Goal: Task Accomplishment & Management: Use online tool/utility

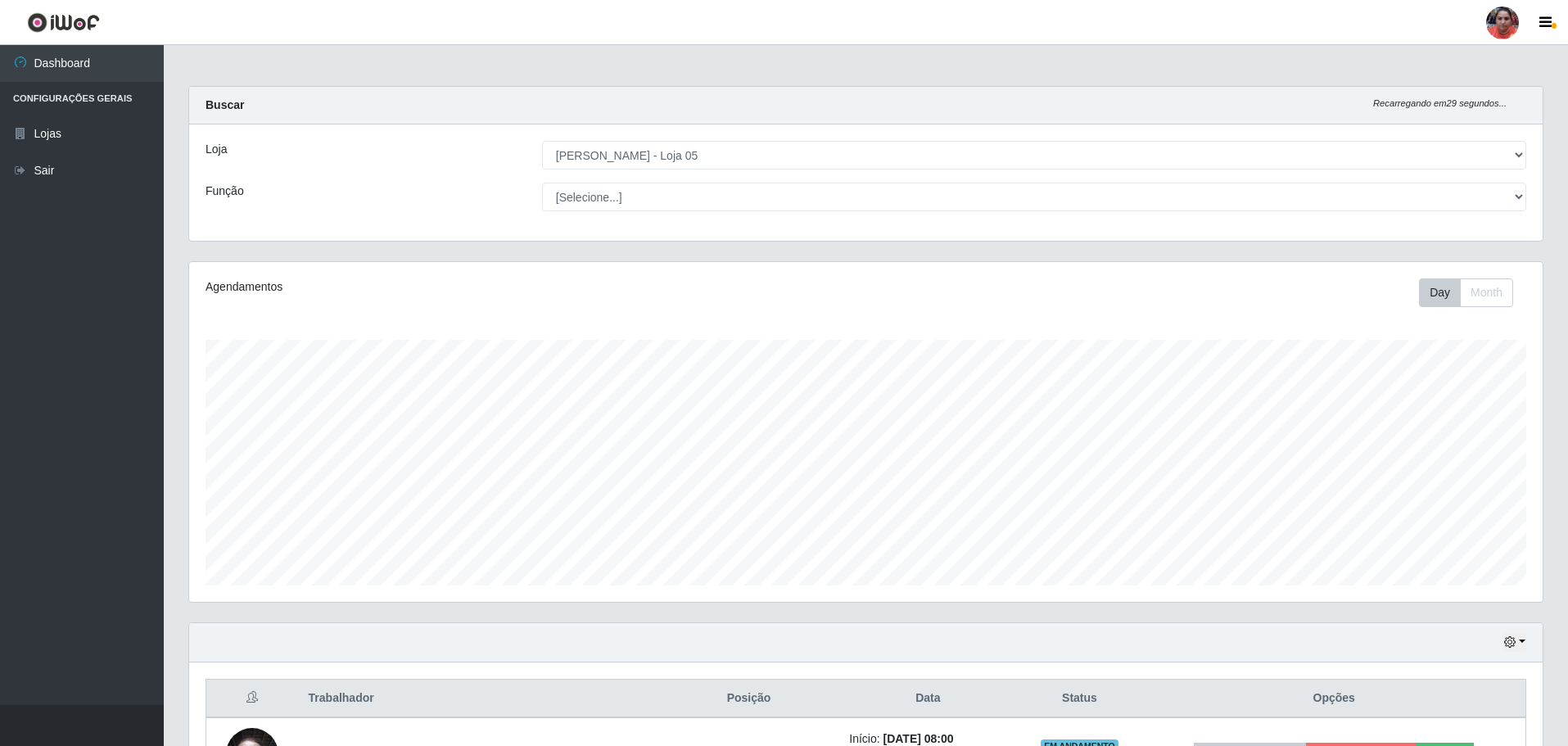
select select "252"
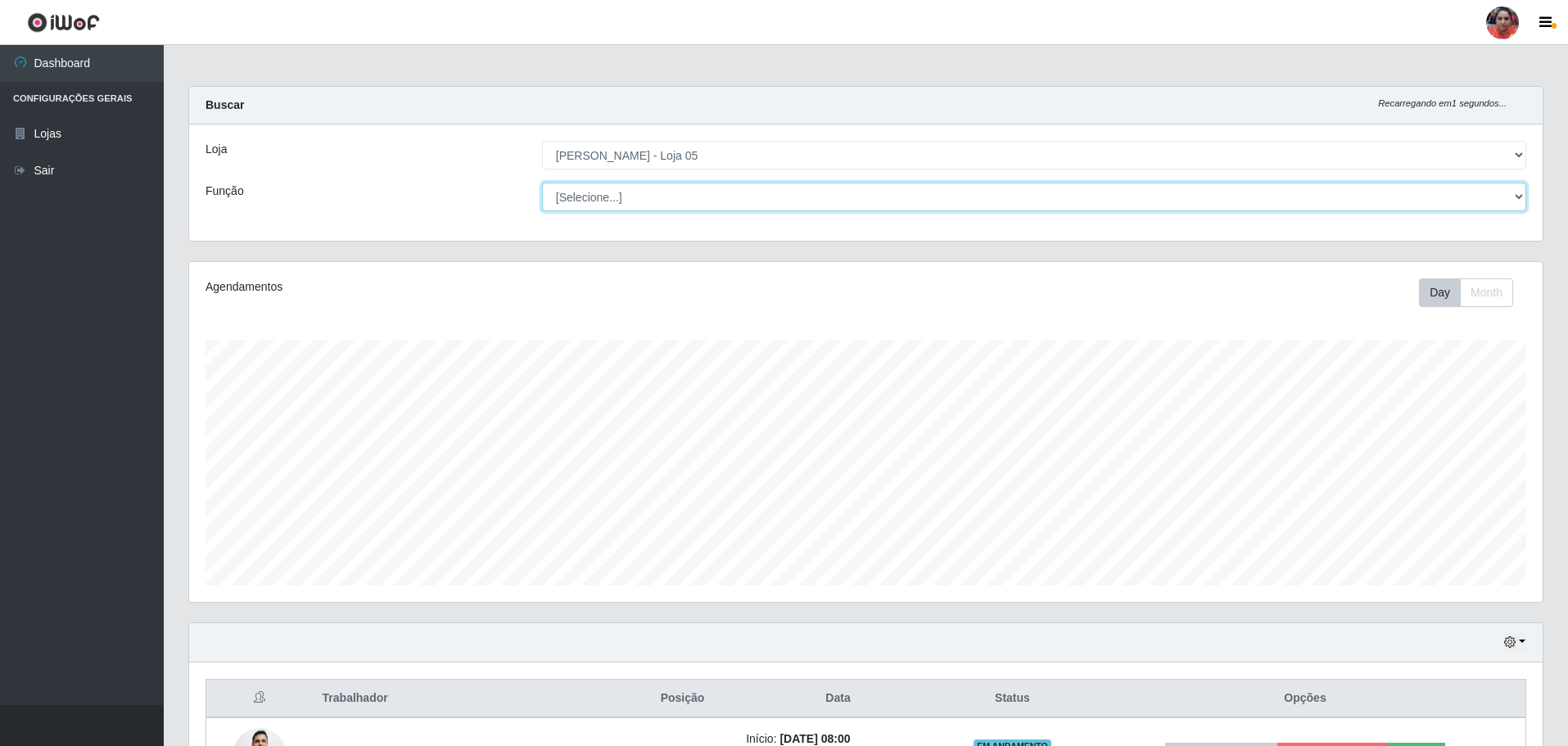
click at [751, 201] on select "[Selecione...] ASG ASG + ASG ++ Auxiliar de Depósito Auxiliar de Depósito + Aux…" at bounding box center [1034, 197] width 984 height 28
click at [542, 182] on select "[Selecione...] ASG ASG + ASG ++ Auxiliar de Depósito Auxiliar de Depósito + Aux…" at bounding box center [1034, 197] width 984 height 28
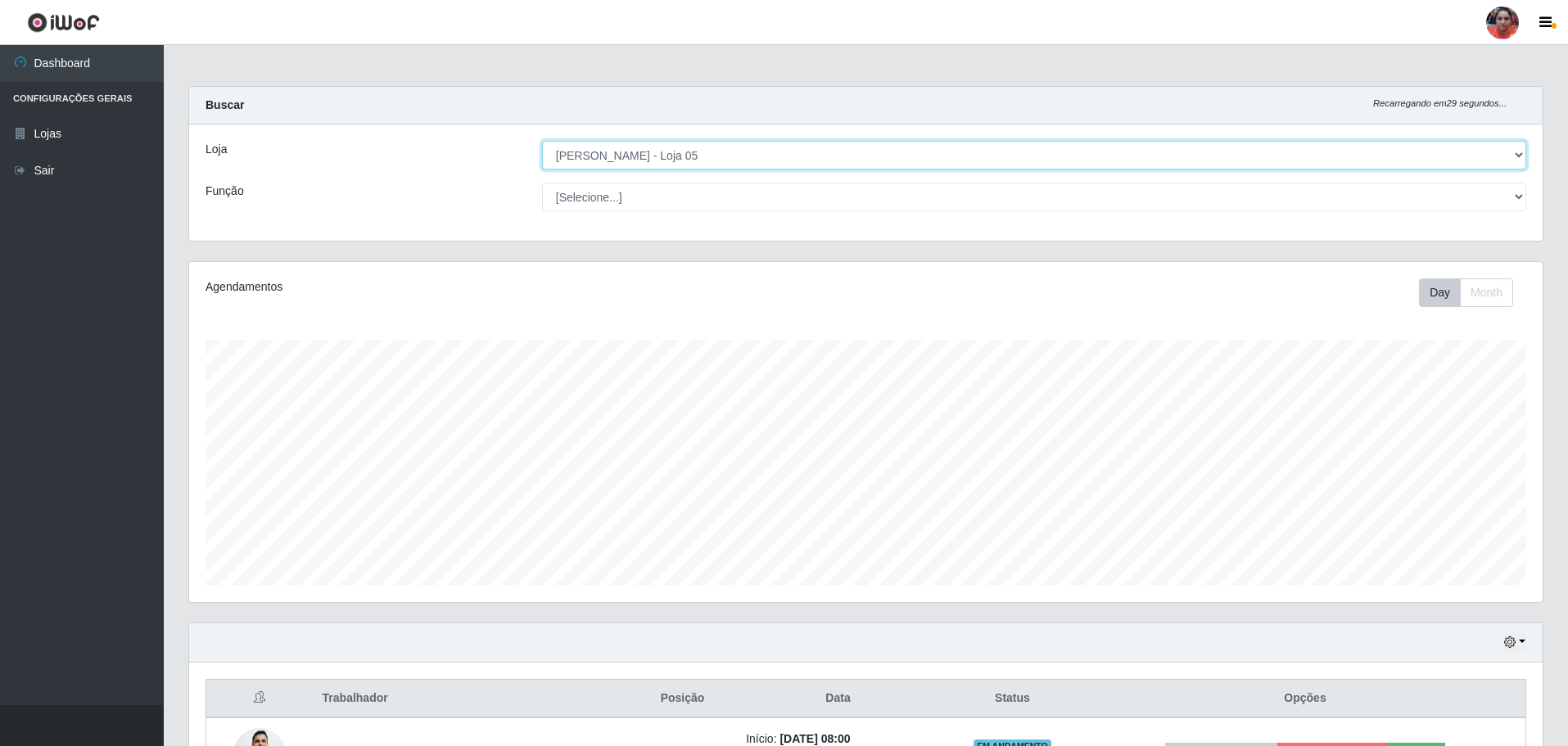
click at [786, 164] on select "[Selecione...] Mar Vermelho - Loja 05" at bounding box center [1034, 155] width 984 height 28
click at [542, 140] on select "[Selecione...] Mar Vermelho - Loja 05" at bounding box center [1034, 155] width 984 height 28
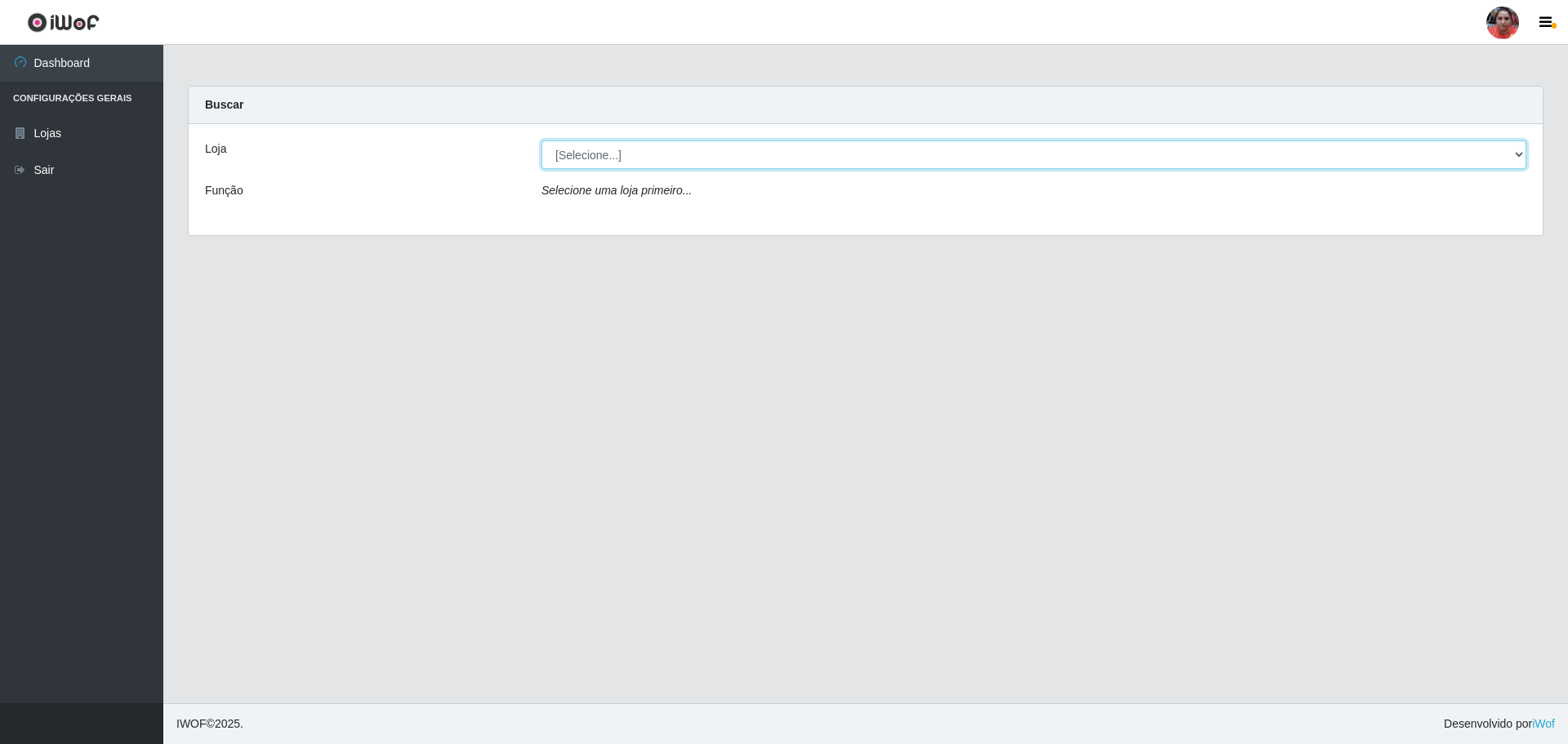
drag, startPoint x: 548, startPoint y: 144, endPoint x: 563, endPoint y: 159, distance: 21.2
click at [548, 146] on select "[Selecione...] Mar Vermelho - Loja 05" at bounding box center [1034, 154] width 985 height 28
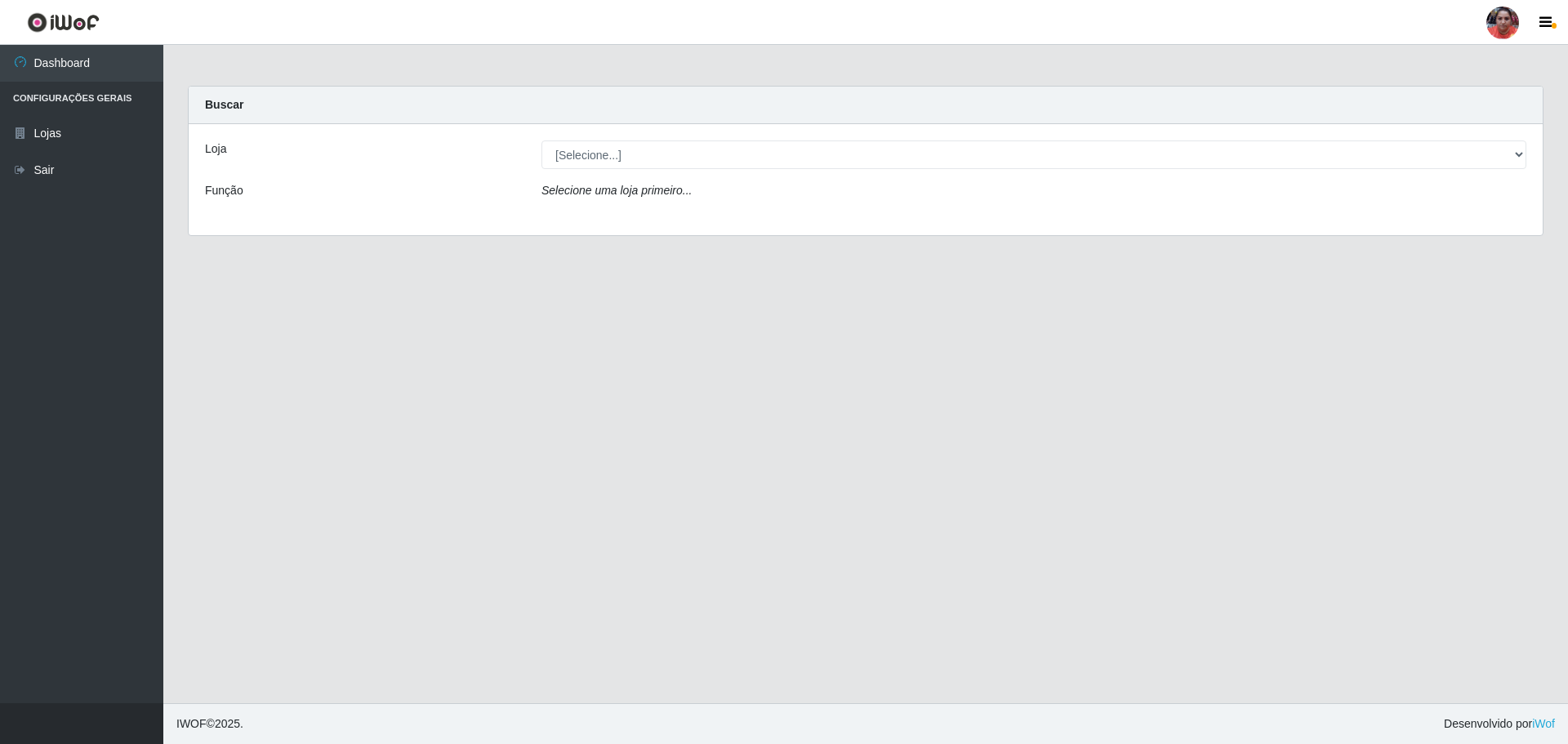
click at [593, 218] on div "Loja [Selecione...] Mar Vermelho - Loja 05 Função Selecione uma loja primeiro..." at bounding box center [866, 179] width 1354 height 111
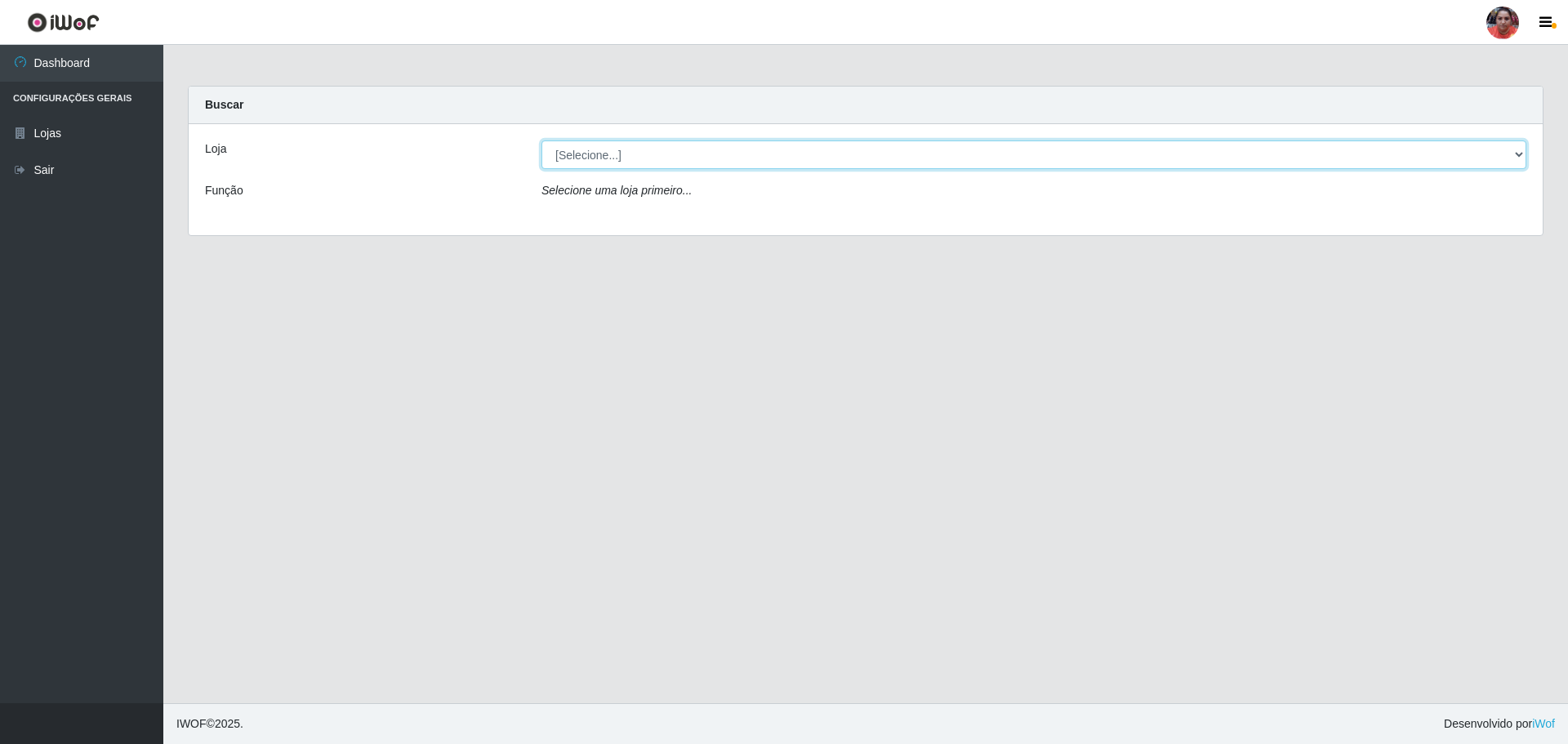
drag, startPoint x: 616, startPoint y: 154, endPoint x: 614, endPoint y: 168, distance: 14.1
click at [616, 154] on select "[Selecione...] Mar Vermelho - Loja 05" at bounding box center [1034, 154] width 985 height 28
select select "252"
click at [542, 140] on select "[Selecione...] Mar Vermelho - Loja 05" at bounding box center [1034, 154] width 985 height 28
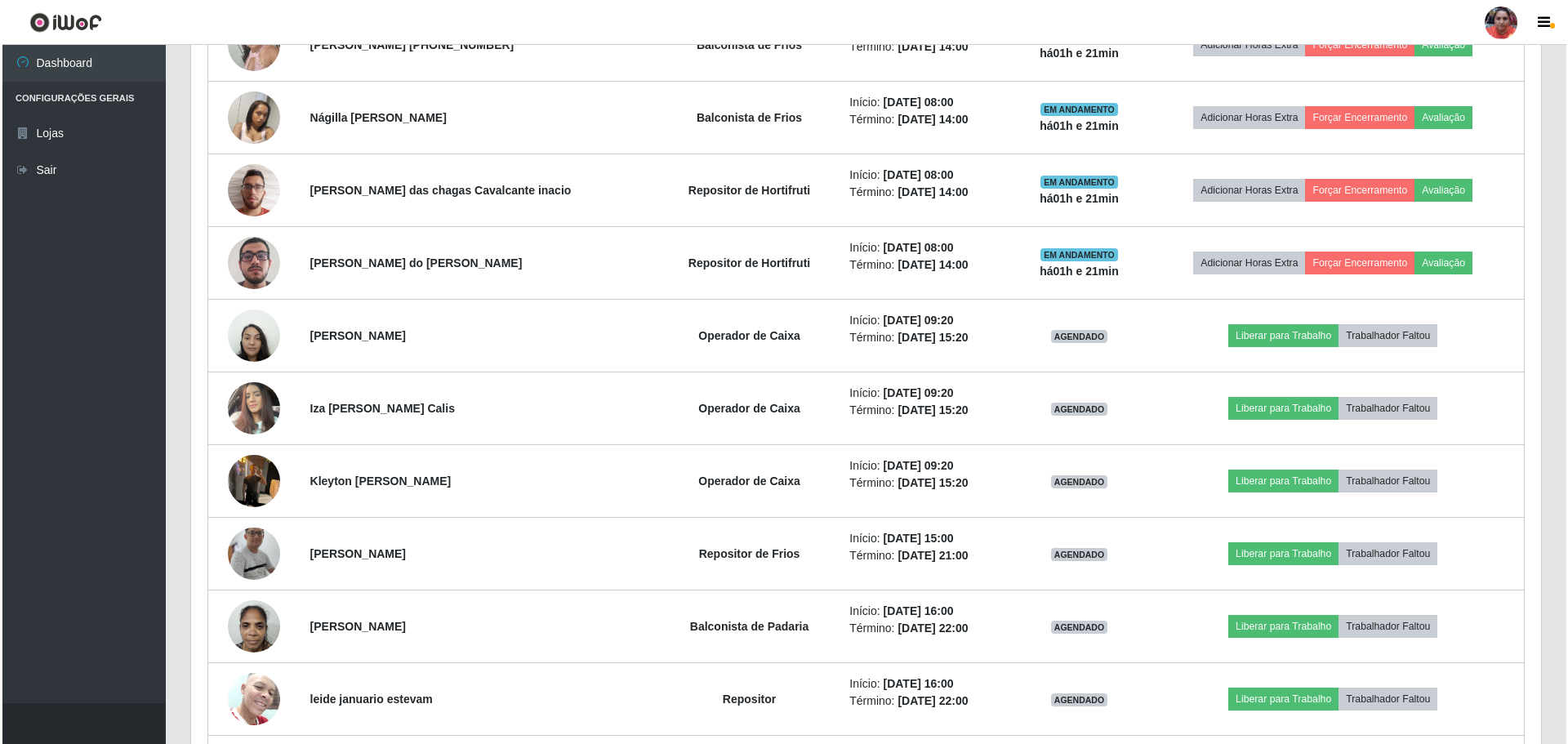
scroll to position [1226, 0]
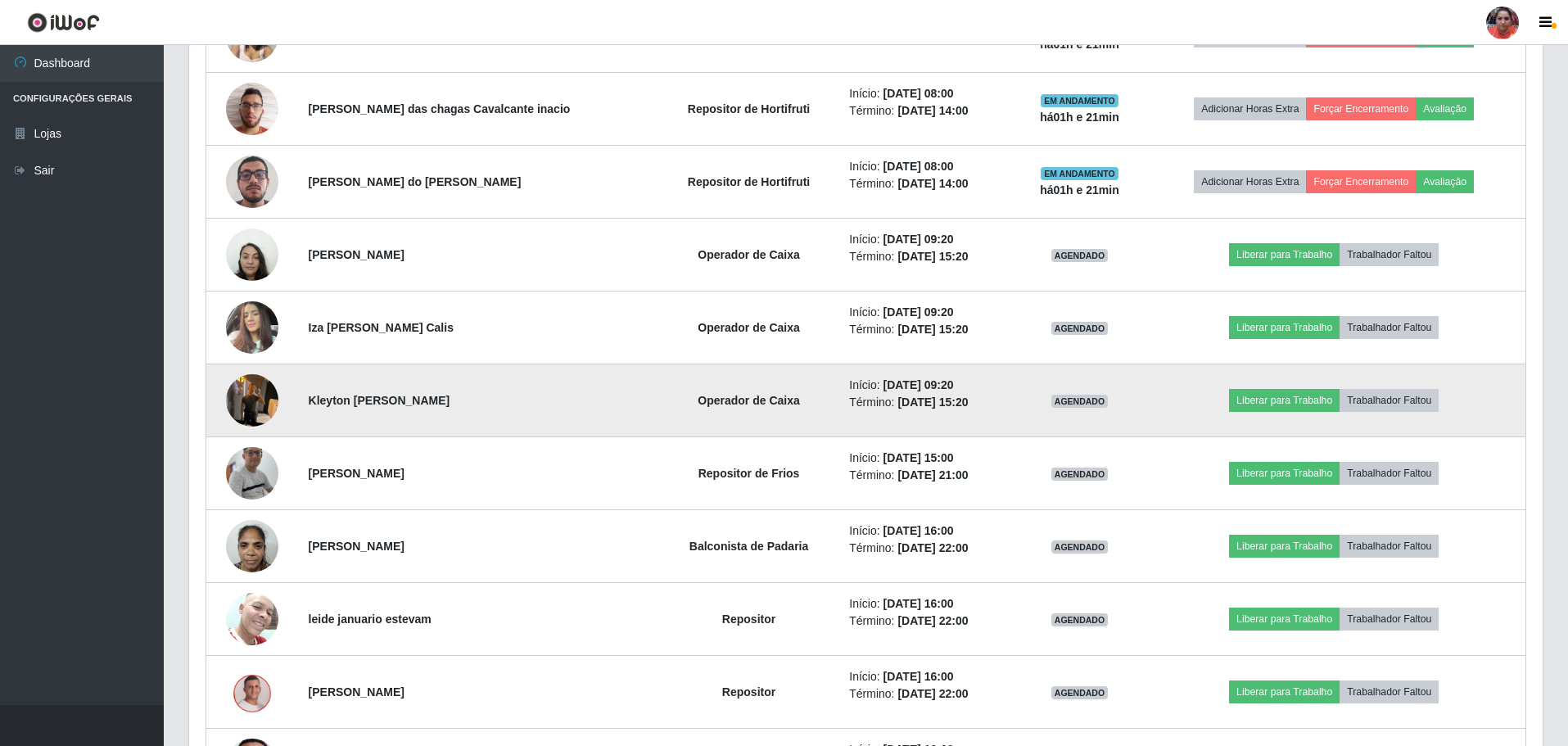
click at [255, 406] on img at bounding box center [252, 400] width 52 height 69
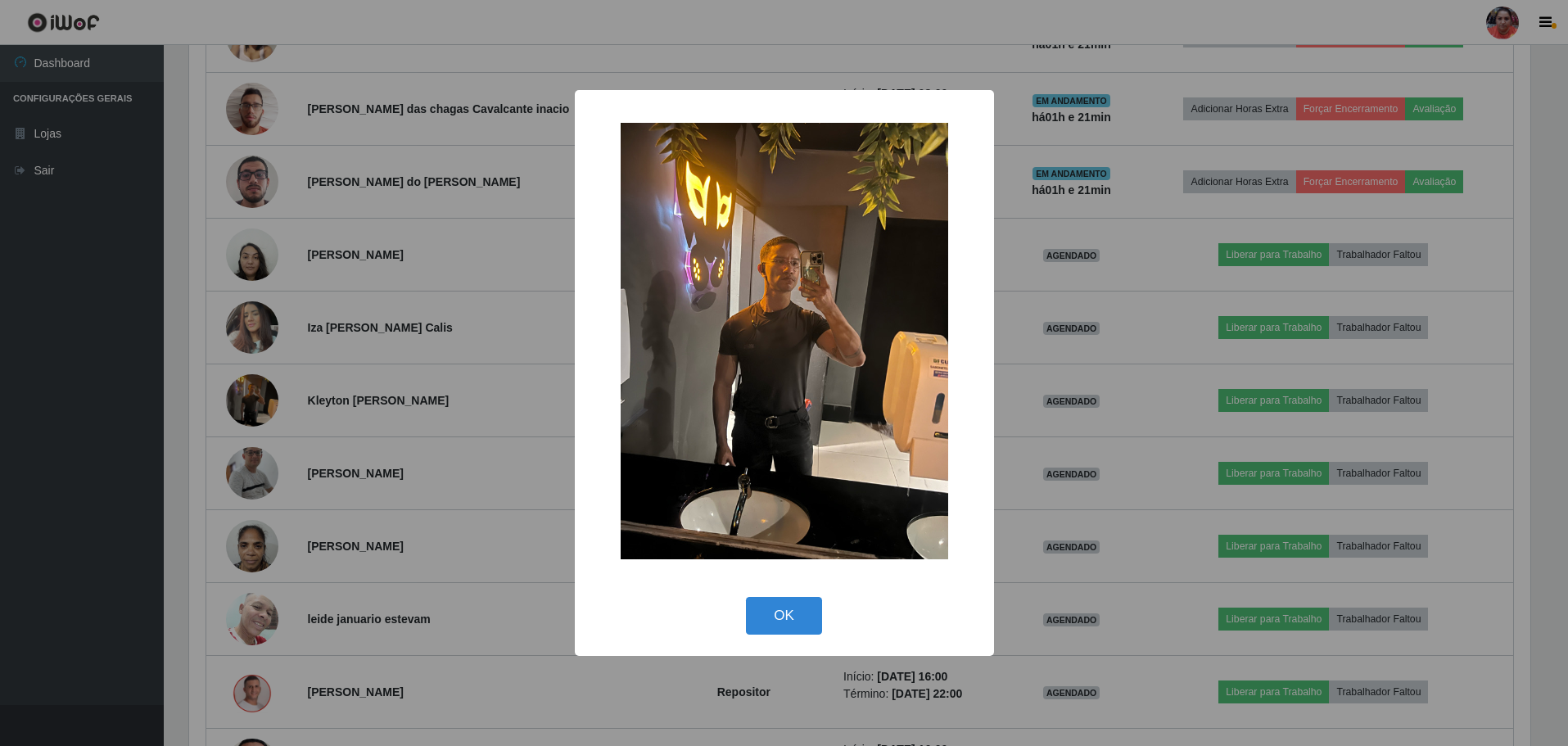
scroll to position [340, 1346]
click at [84, 398] on div "× OK Cancel" at bounding box center [786, 373] width 1572 height 746
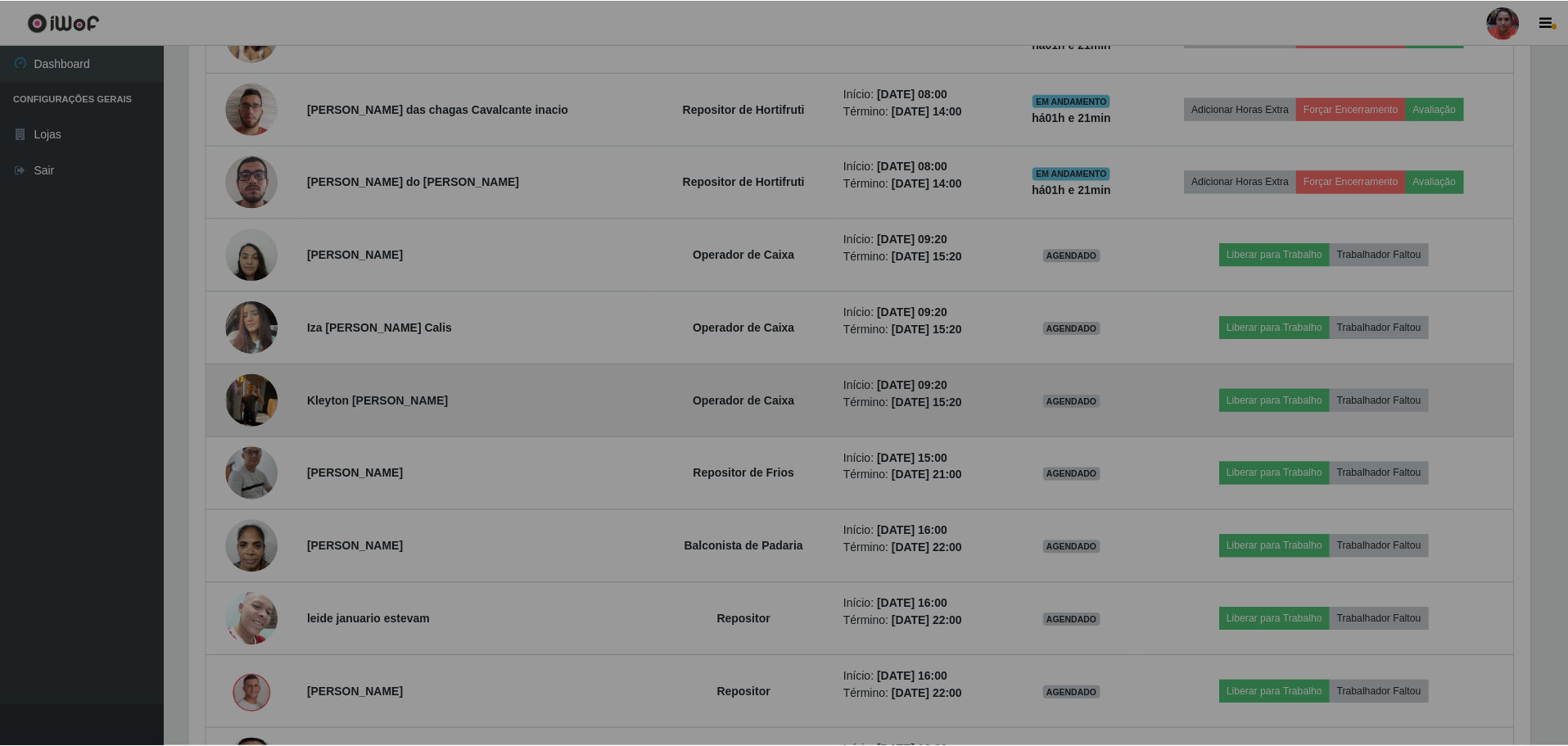
scroll to position [340, 1354]
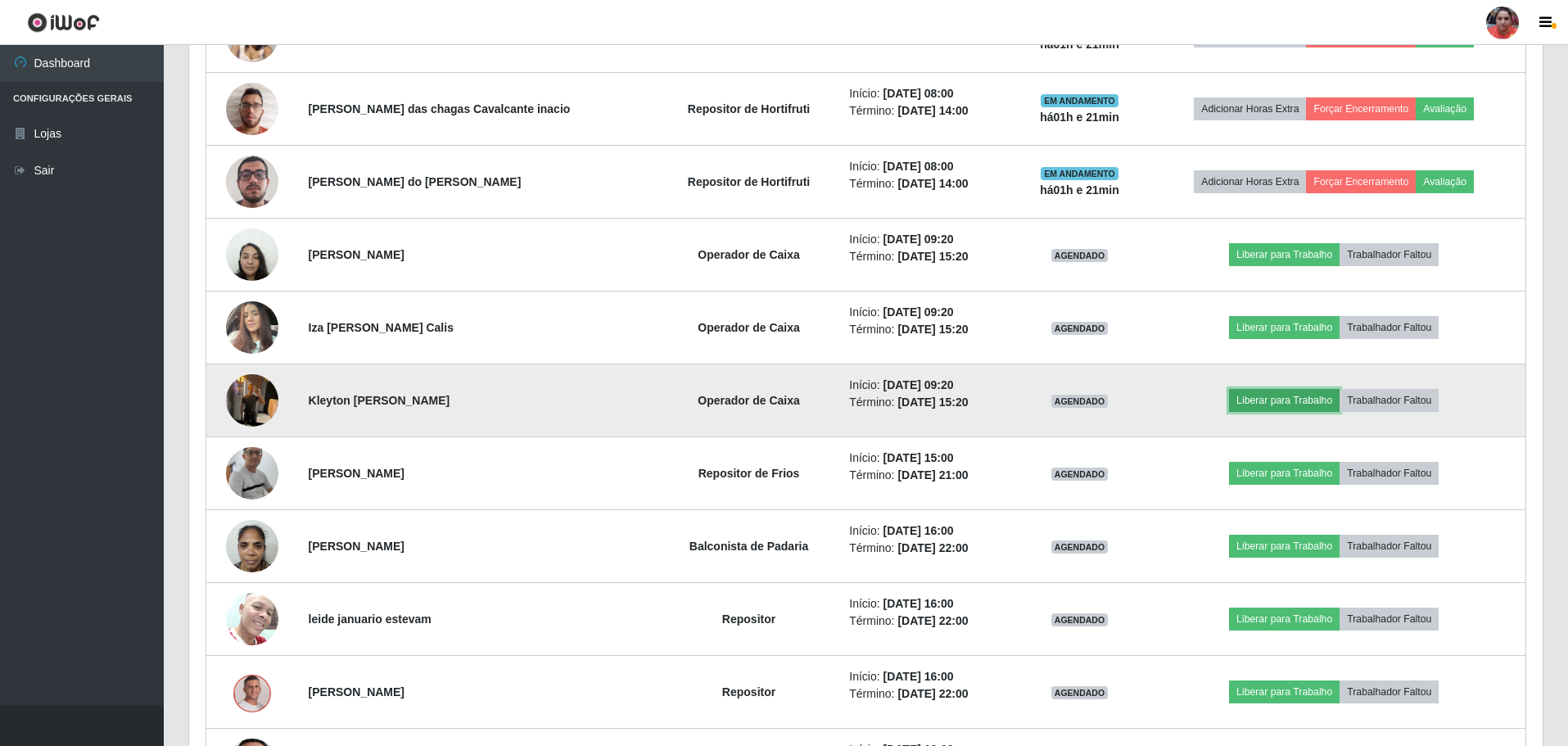
click at [1270, 401] on button "Liberar para Trabalho" at bounding box center [1284, 401] width 110 height 23
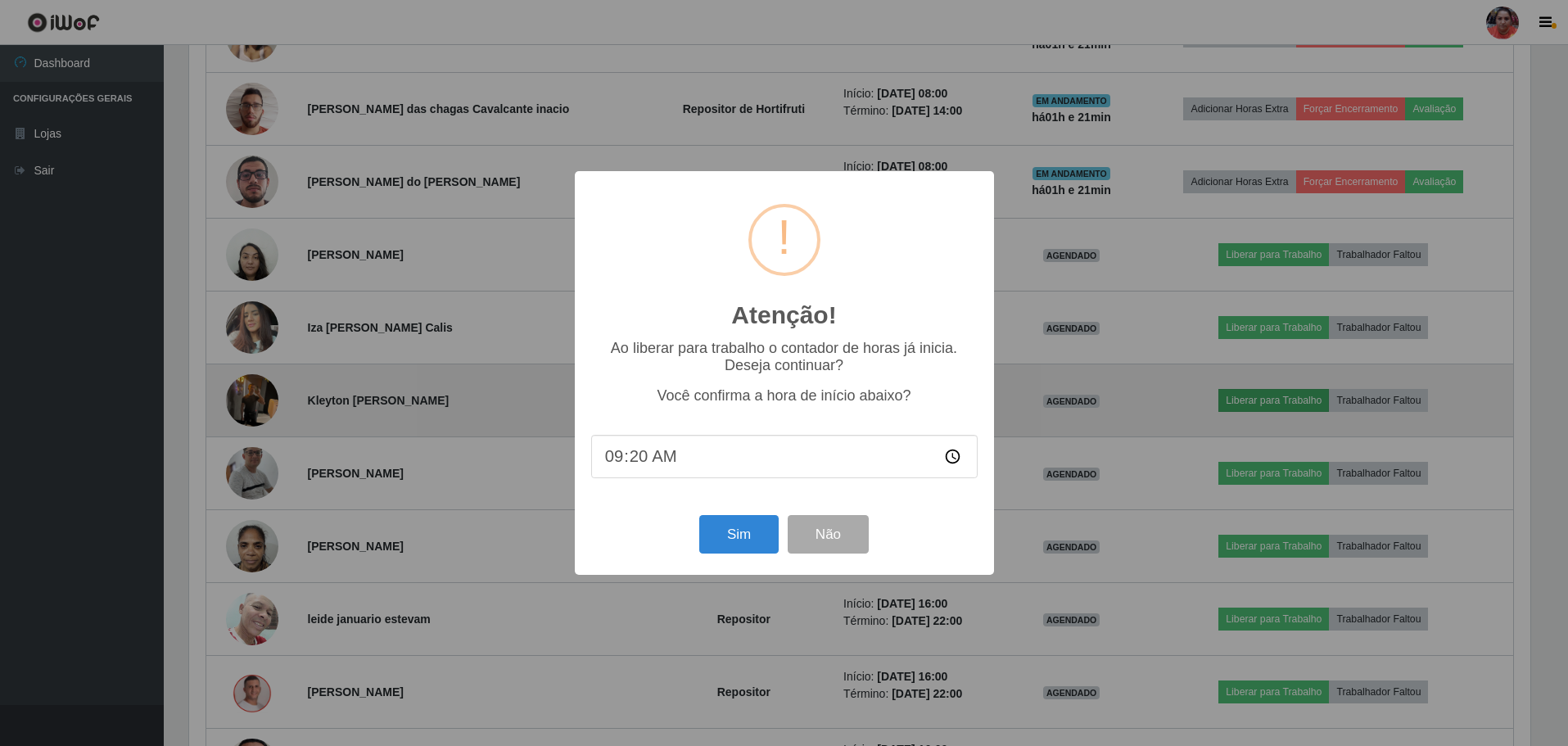
scroll to position [340, 1346]
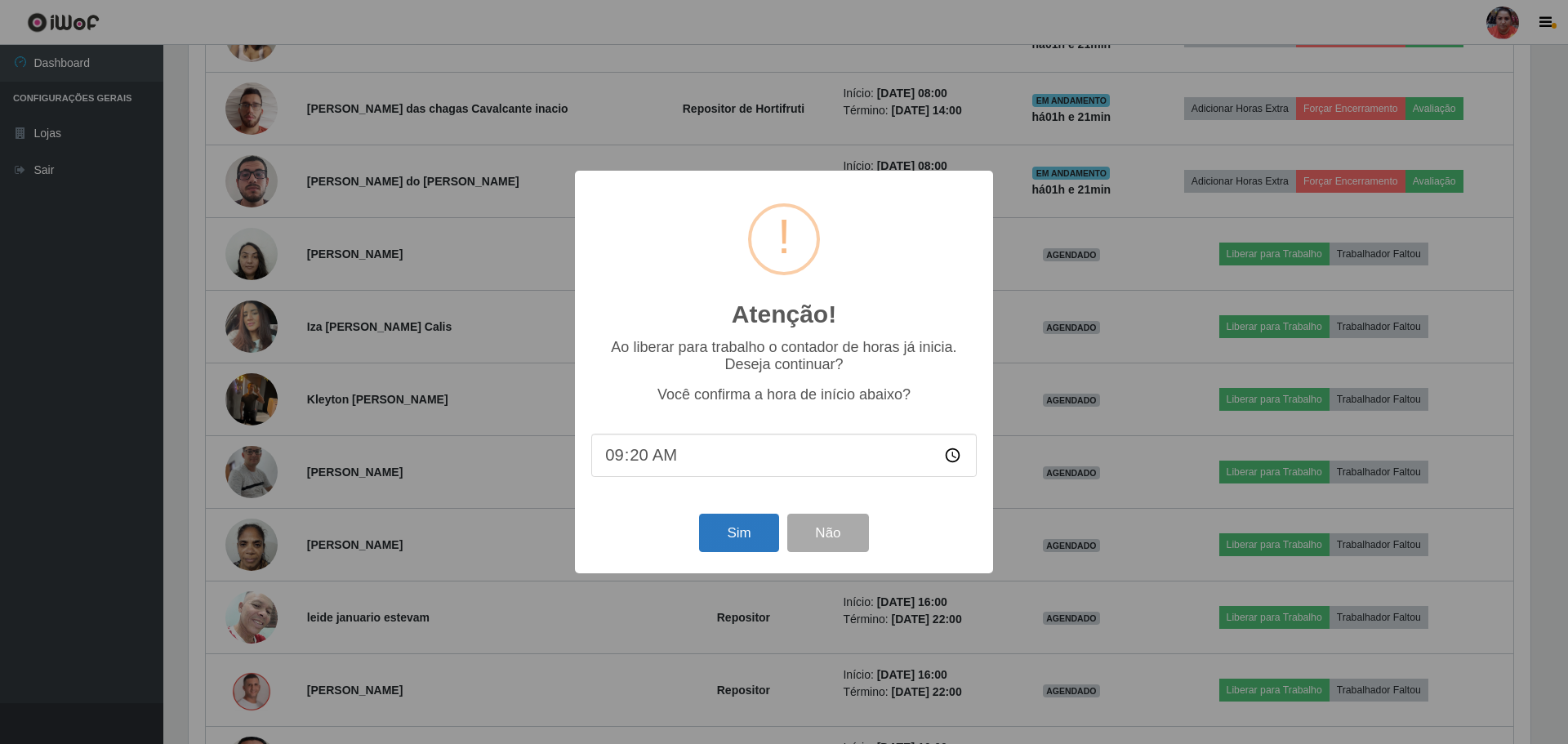
click at [699, 528] on div "Sim Não" at bounding box center [784, 533] width 386 height 47
click at [714, 524] on button "Sim" at bounding box center [738, 533] width 79 height 38
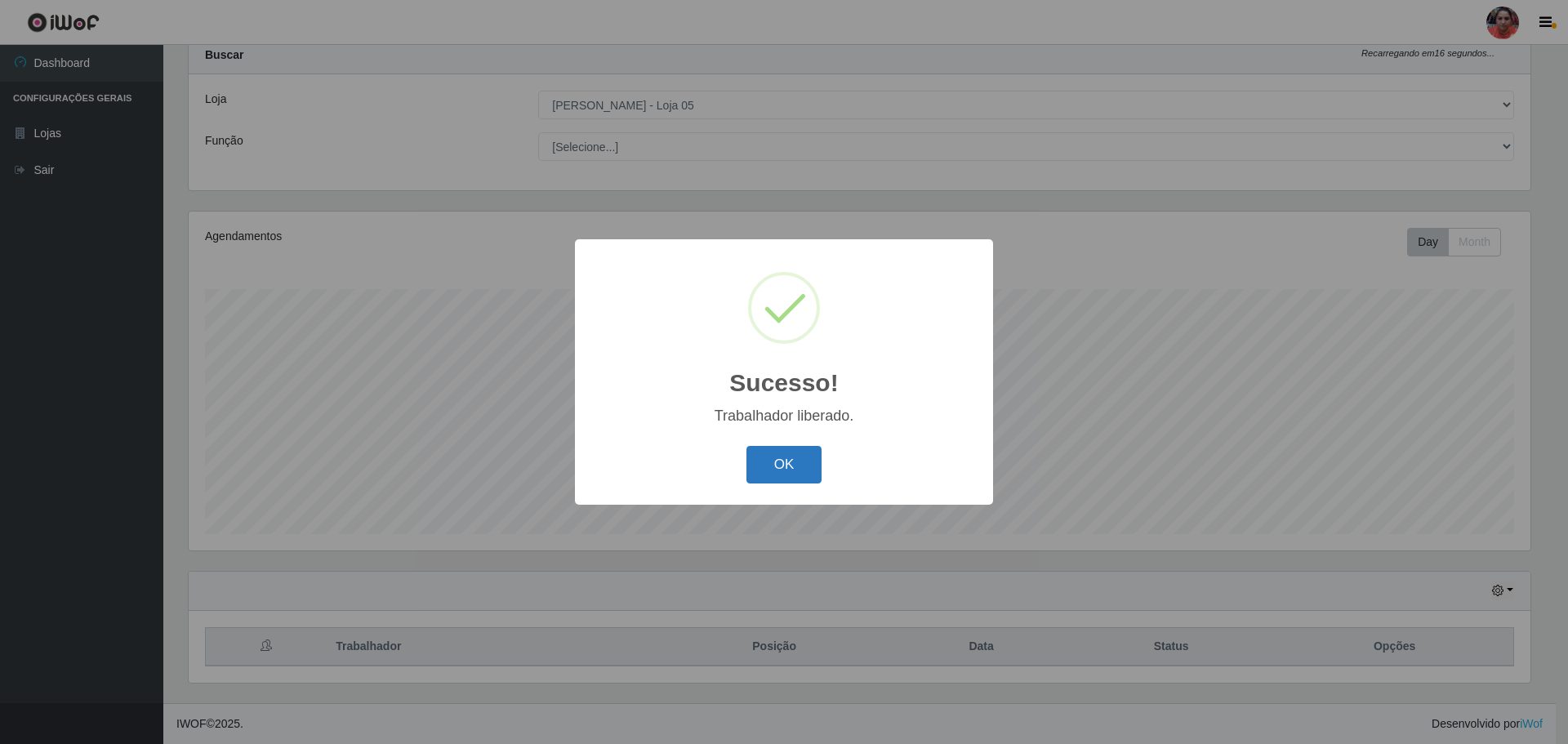
click at [756, 454] on button "OK" at bounding box center [784, 465] width 76 height 38
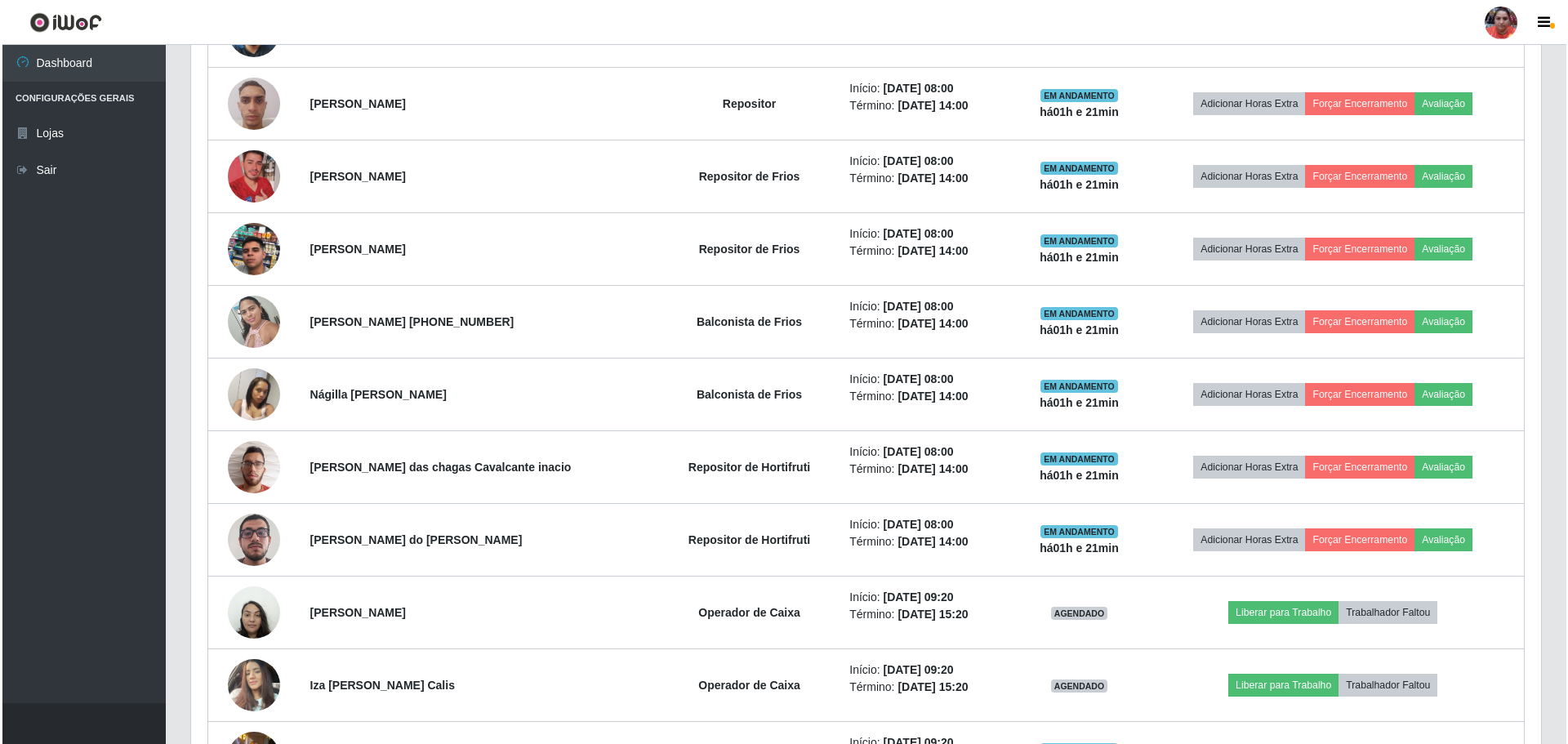
scroll to position [1194, 0]
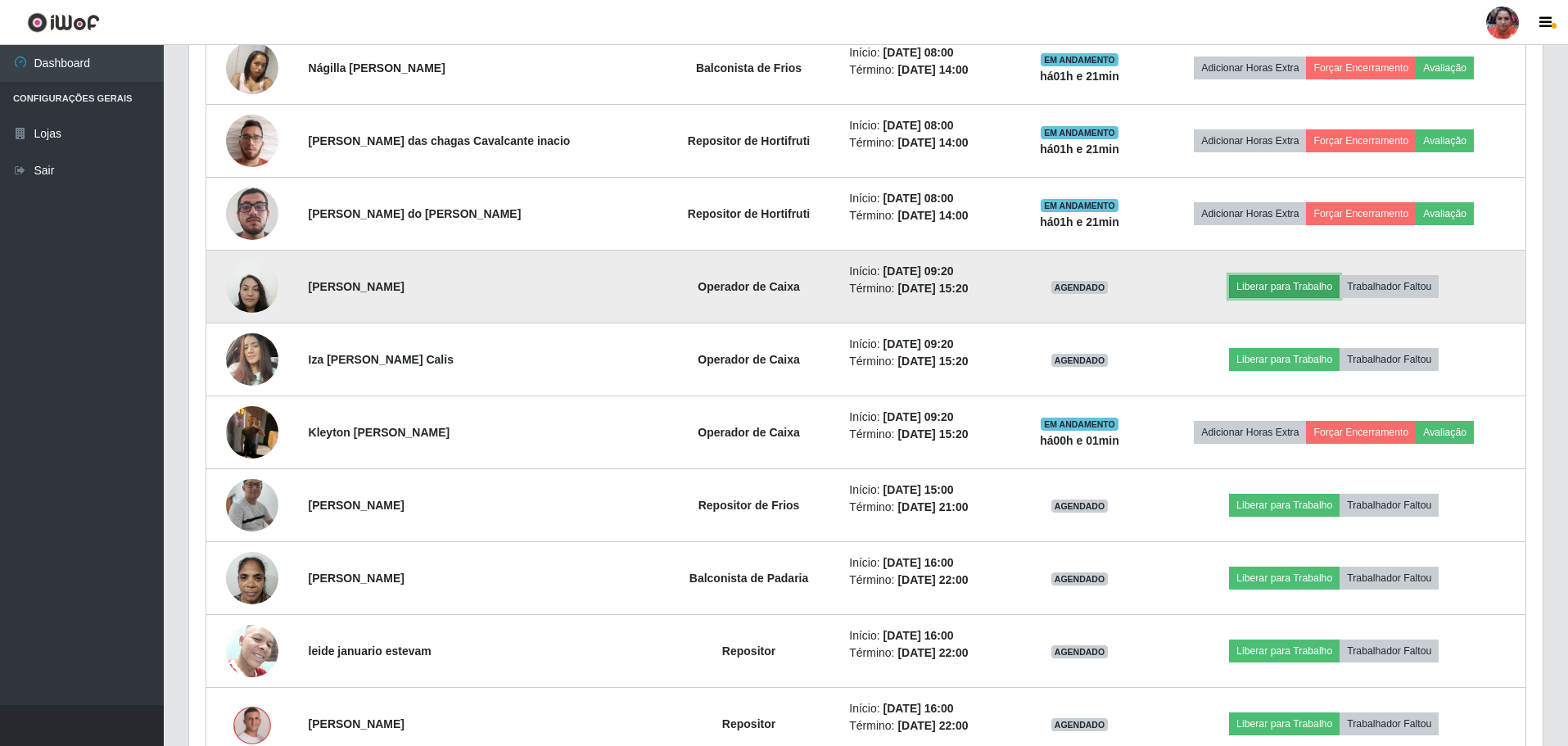
click at [1287, 283] on button "Liberar para Trabalho" at bounding box center [1284, 287] width 110 height 23
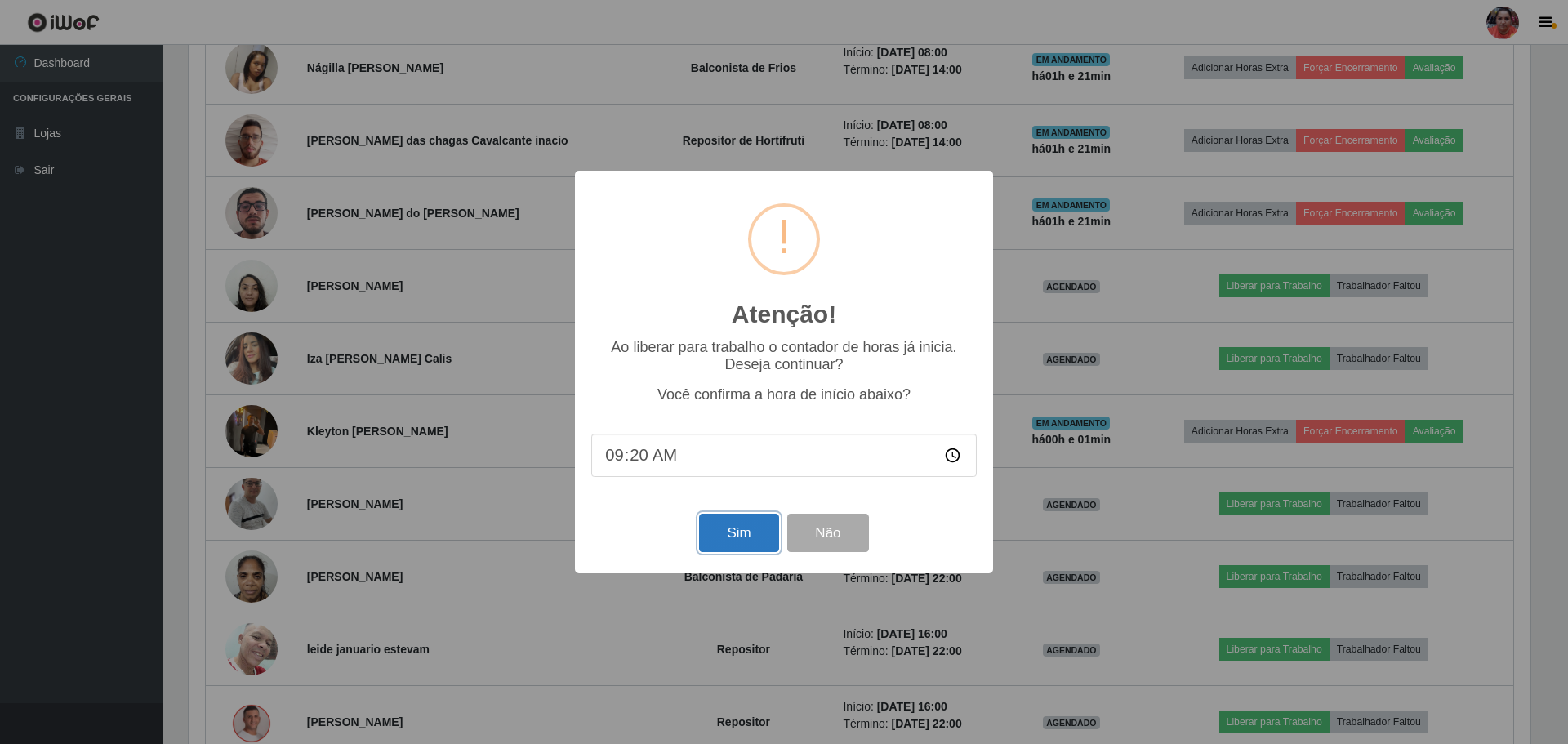
click at [726, 536] on button "Sim" at bounding box center [738, 533] width 79 height 38
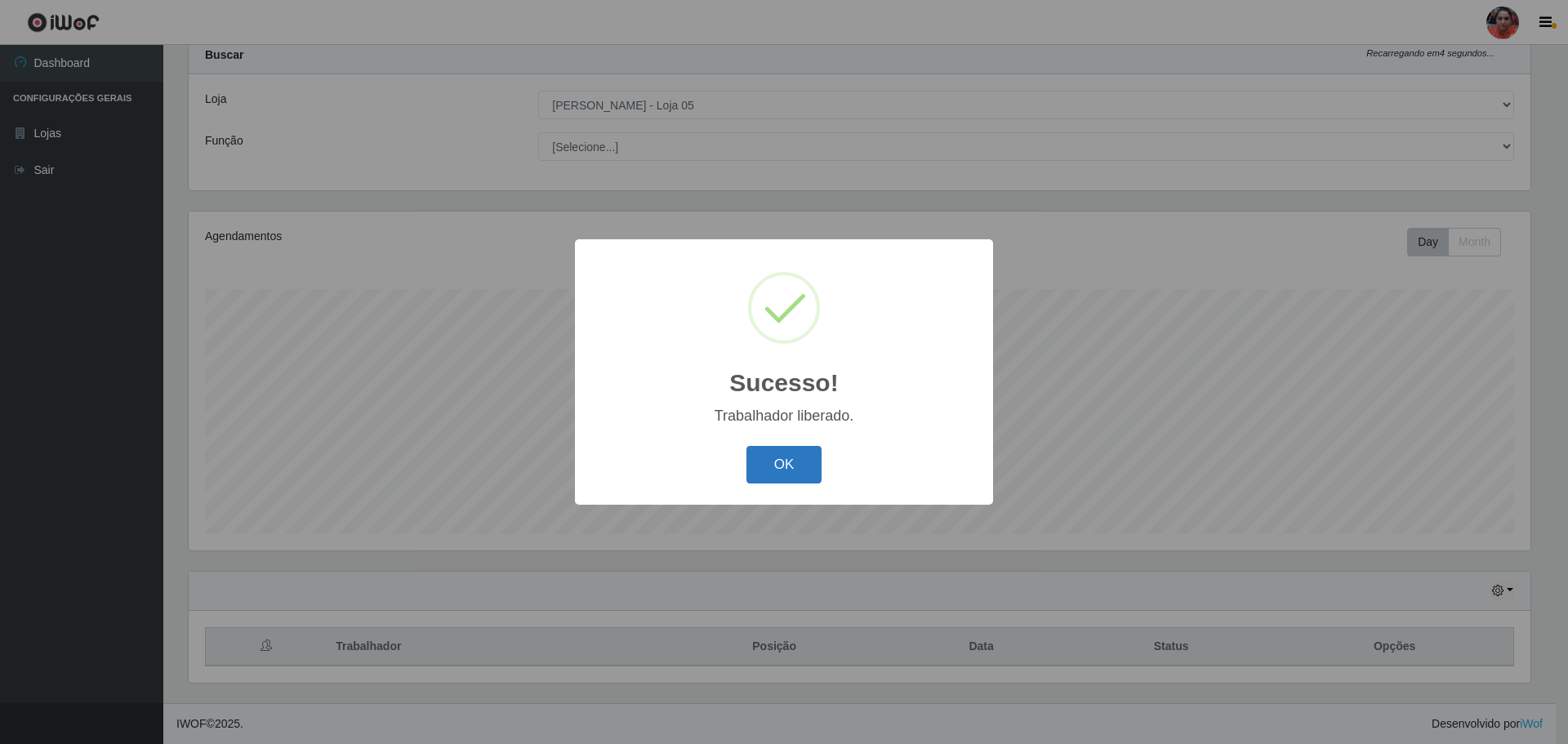
click at [773, 479] on button "OK" at bounding box center [784, 465] width 76 height 38
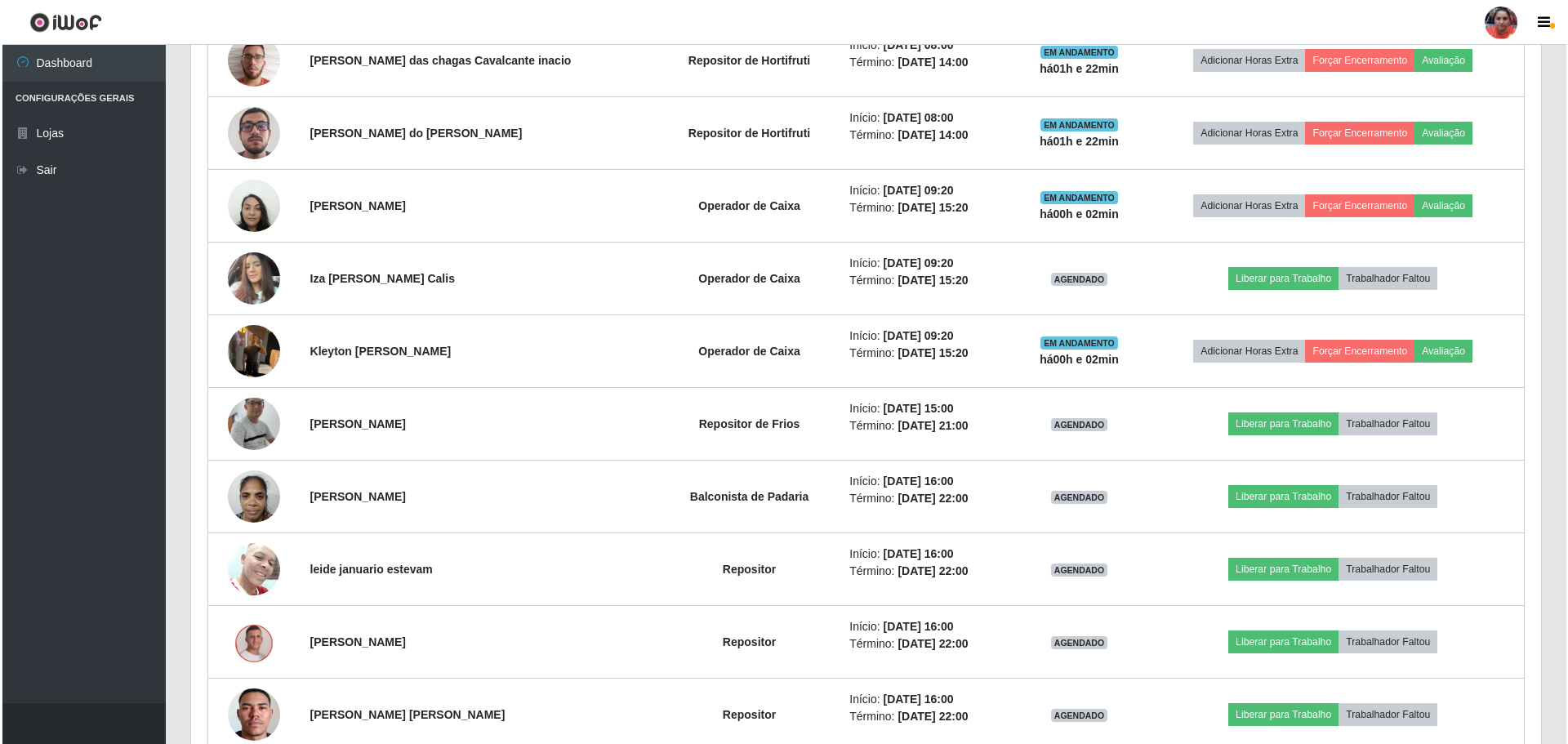
scroll to position [1275, 0]
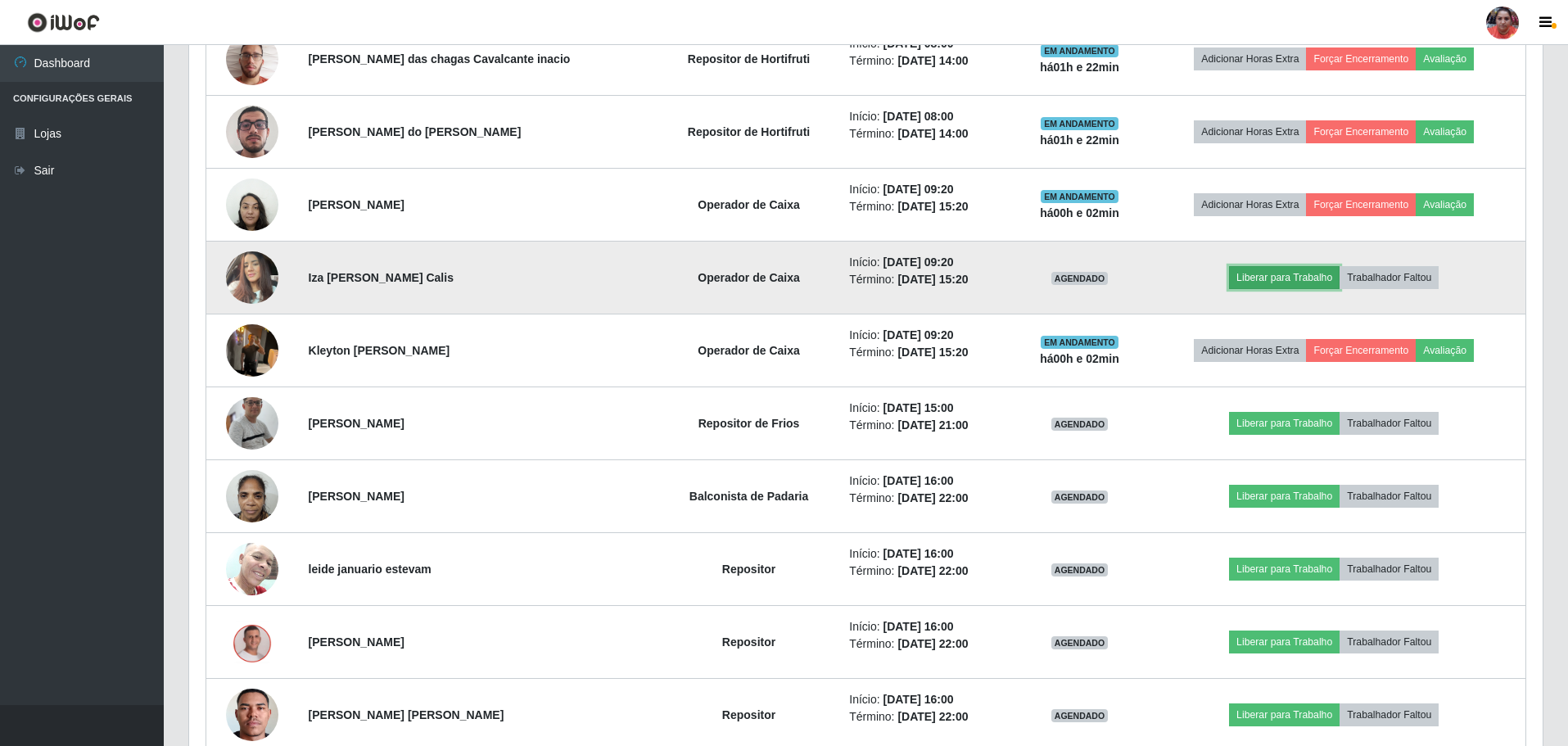
click at [1256, 269] on button "Liberar para Trabalho" at bounding box center [1284, 277] width 110 height 23
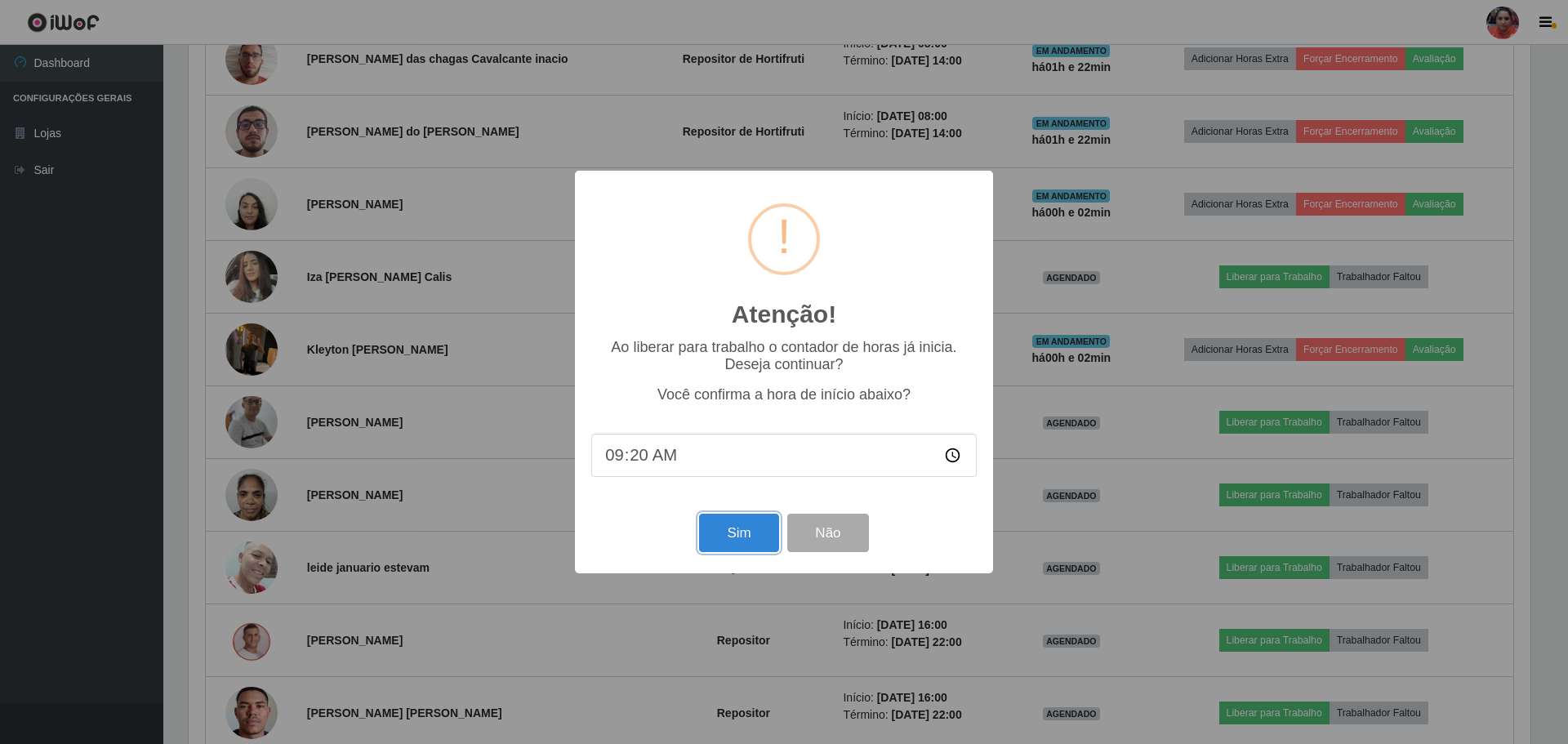
click at [765, 545] on button "Sim" at bounding box center [738, 533] width 79 height 38
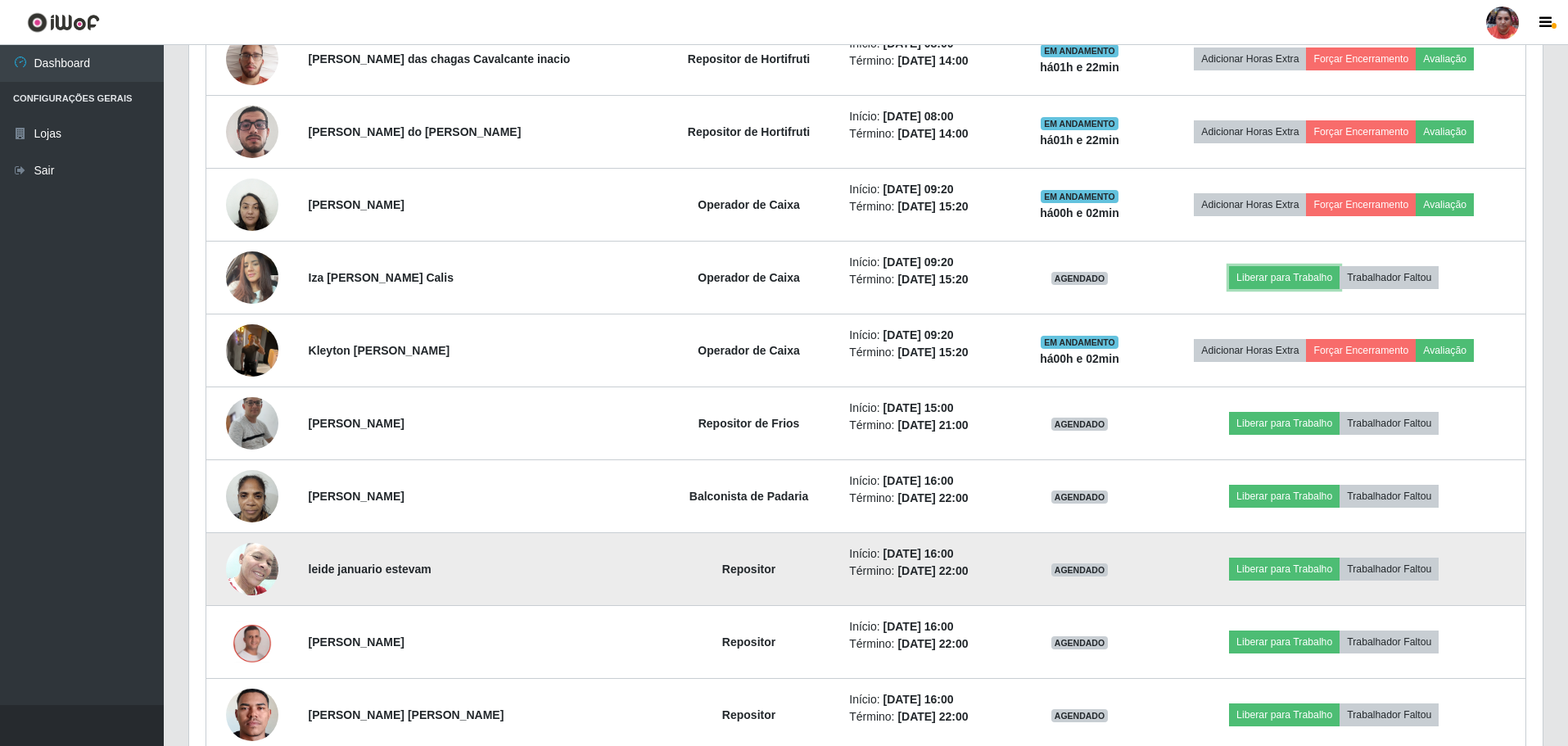
scroll to position [0, 0]
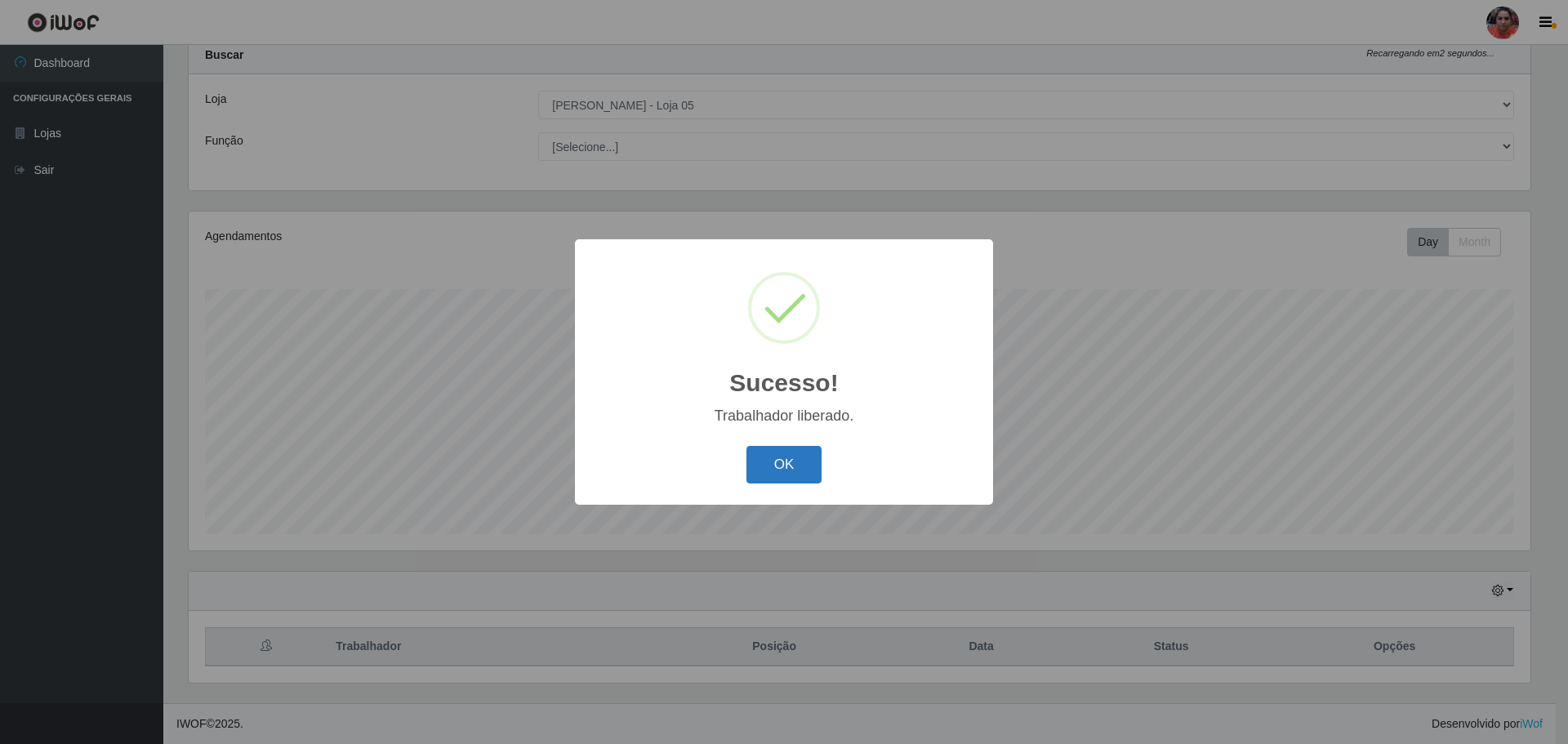
click at [808, 469] on button "OK" at bounding box center [784, 465] width 76 height 38
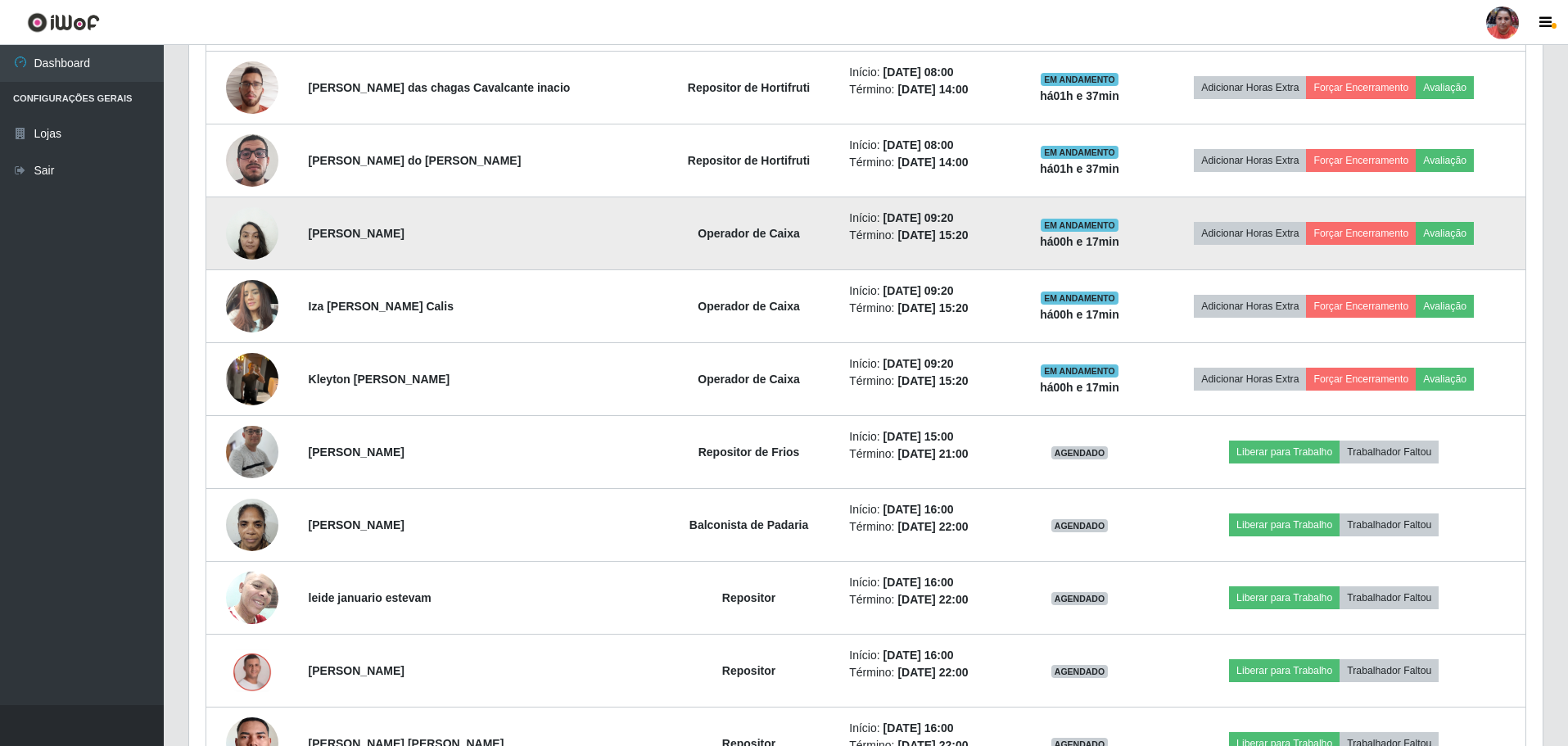
scroll to position [1279, 0]
